Goal: Navigation & Orientation: Find specific page/section

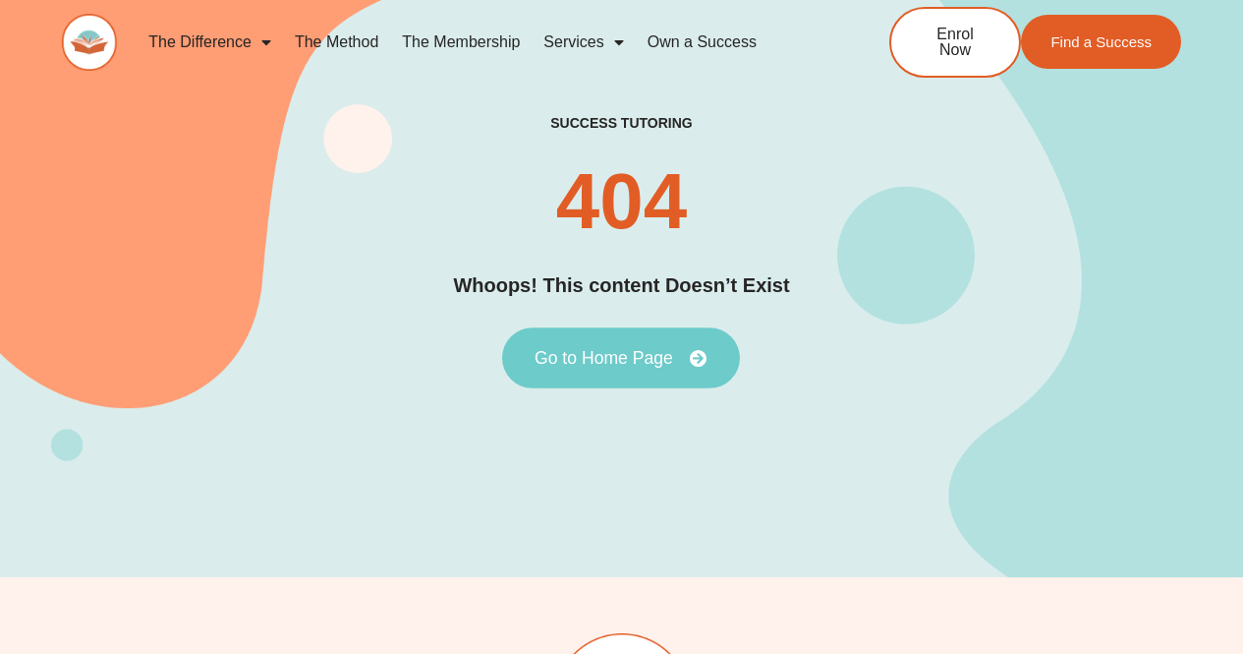
click at [684, 351] on span "Go to Home Page" at bounding box center [621, 358] width 173 height 18
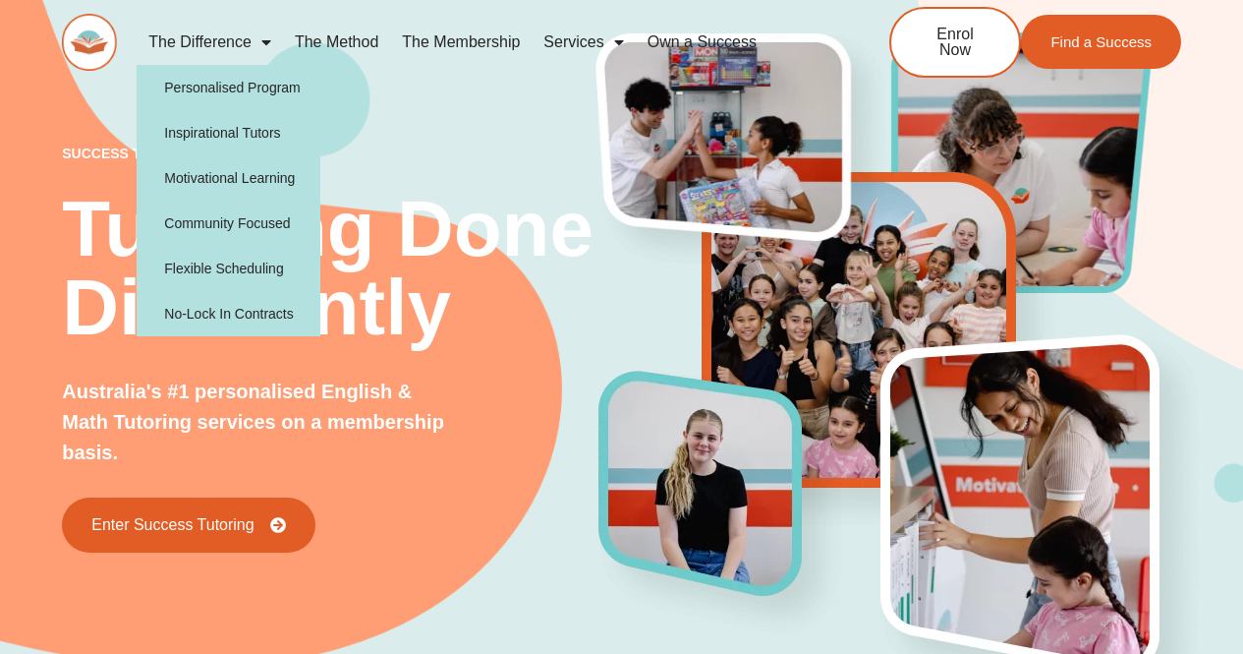
click at [220, 36] on link "The Difference" at bounding box center [210, 42] width 146 height 45
